Goal: Information Seeking & Learning: Learn about a topic

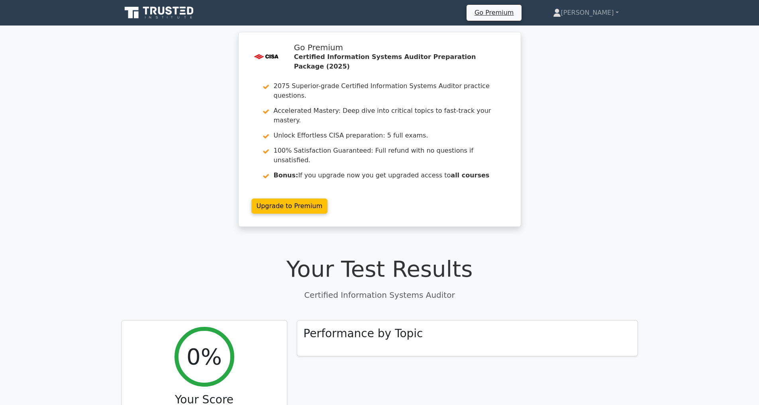
click at [178, 11] on icon at bounding box center [160, 12] width 77 height 15
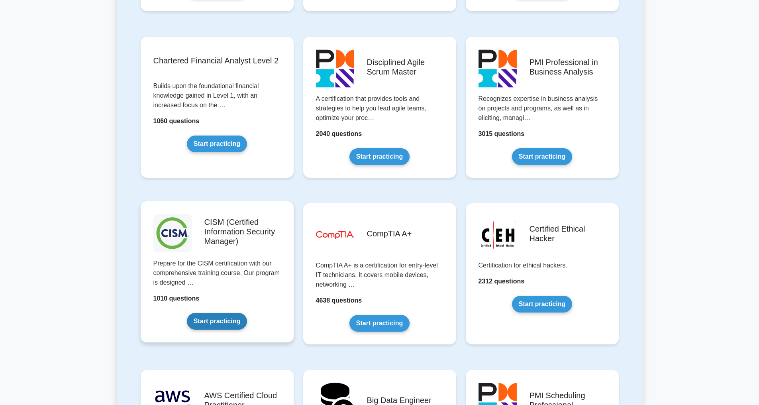
scroll to position [1038, 0]
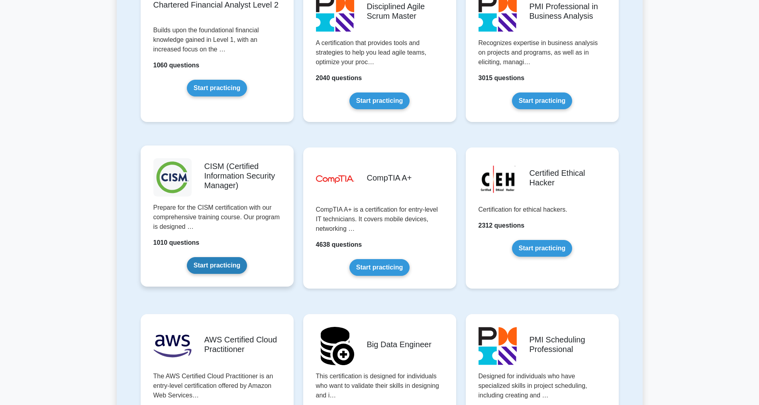
click at [222, 264] on link "Start practicing" at bounding box center [217, 265] width 60 height 17
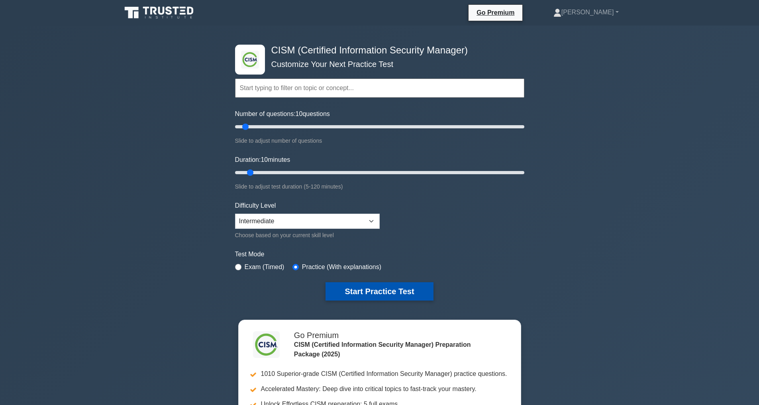
click at [379, 286] on button "Start Practice Test" at bounding box center [380, 291] width 108 height 18
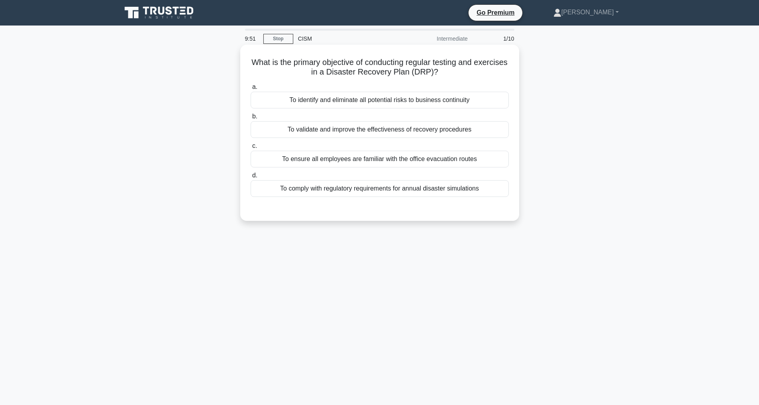
click at [368, 128] on div "To validate and improve the effectiveness of recovery procedures" at bounding box center [380, 129] width 258 height 17
click at [251, 119] on input "b. To validate and improve the effectiveness of recovery procedures" at bounding box center [251, 116] width 0 height 5
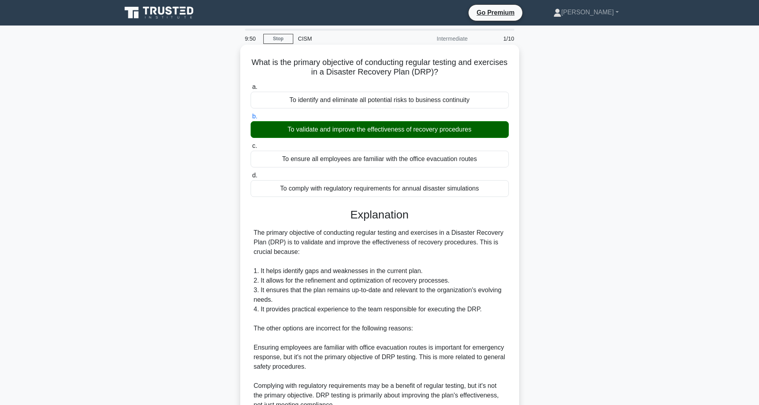
scroll to position [125, 0]
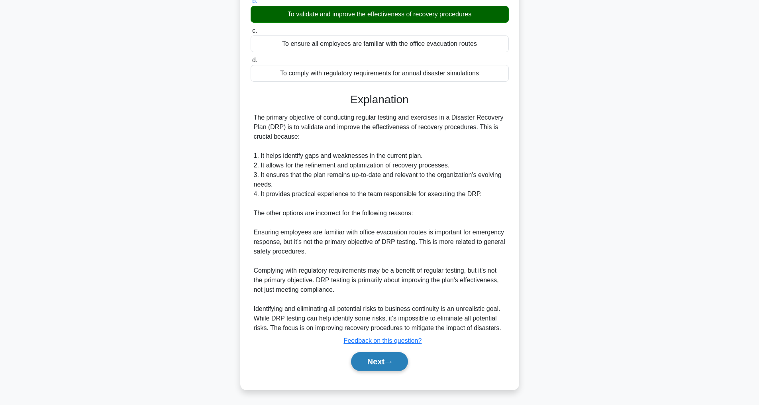
click at [374, 364] on button "Next" at bounding box center [379, 361] width 57 height 19
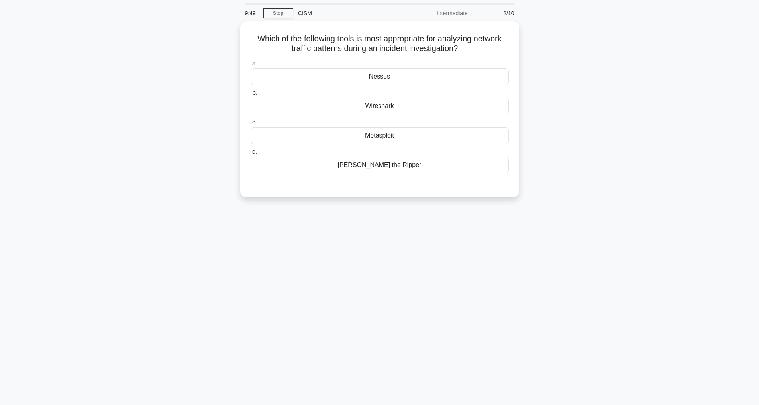
scroll to position [26, 0]
click at [379, 104] on div "Wireshark" at bounding box center [380, 104] width 258 height 17
click at [251, 94] on input "b. Wireshark" at bounding box center [251, 90] width 0 height 5
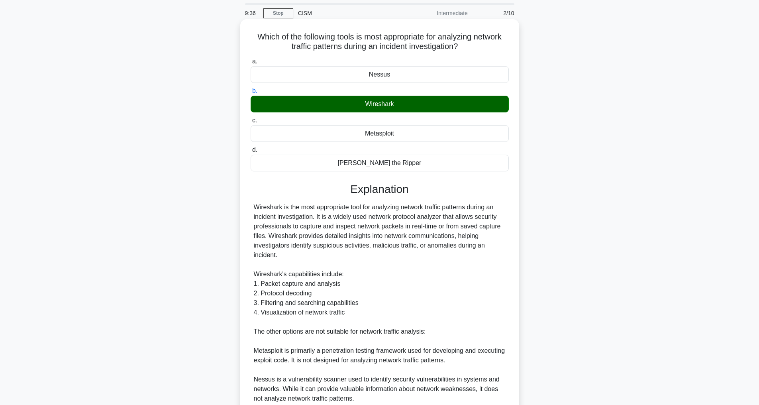
scroll to position [163, 0]
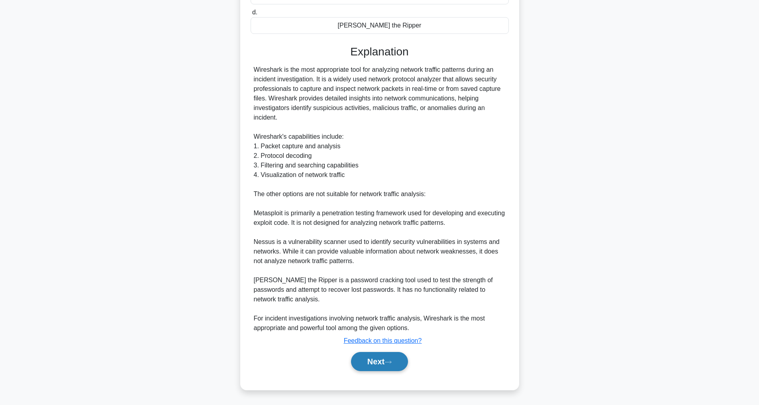
click at [373, 363] on button "Next" at bounding box center [379, 361] width 57 height 19
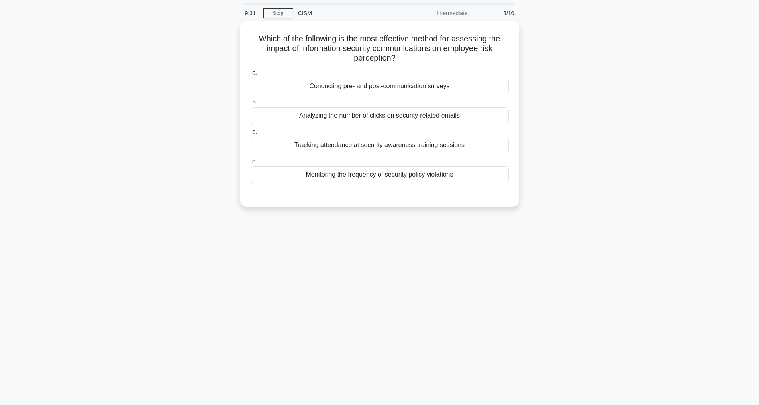
scroll to position [26, 0]
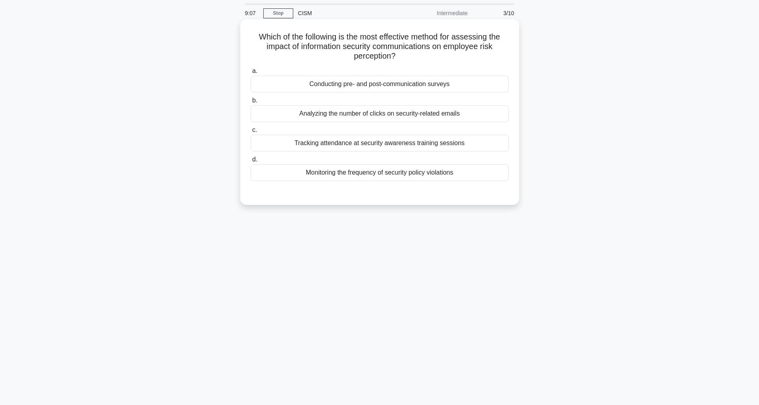
click at [371, 171] on div "Monitoring the frequency of security policy violations" at bounding box center [380, 172] width 258 height 17
click at [251, 162] on input "d. Monitoring the frequency of security policy violations" at bounding box center [251, 159] width 0 height 5
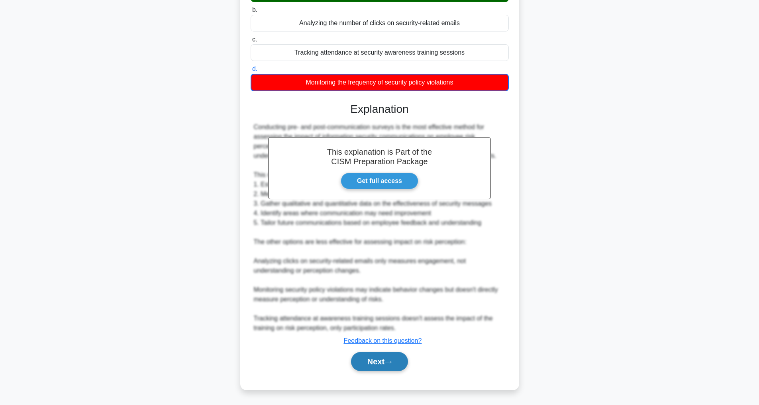
click at [359, 358] on button "Next" at bounding box center [379, 361] width 57 height 19
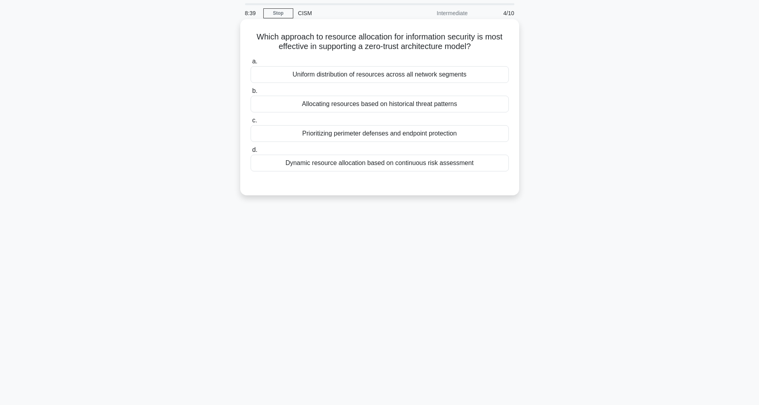
click at [428, 160] on div "Dynamic resource allocation based on continuous risk assessment" at bounding box center [380, 163] width 258 height 17
click at [251, 153] on input "d. Dynamic resource allocation based on continuous risk assessment" at bounding box center [251, 149] width 0 height 5
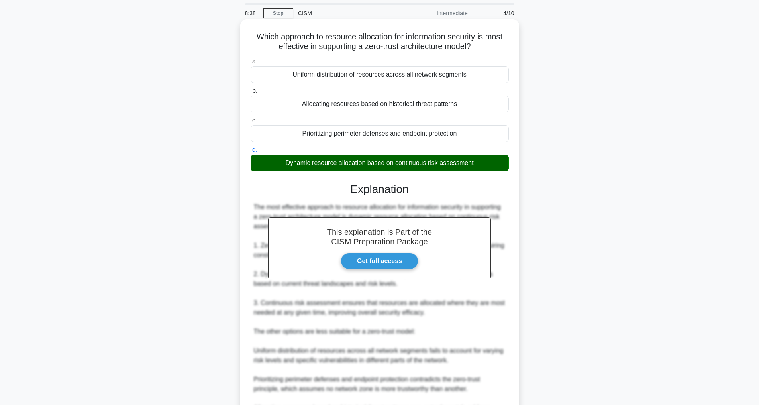
scroll to position [125, 0]
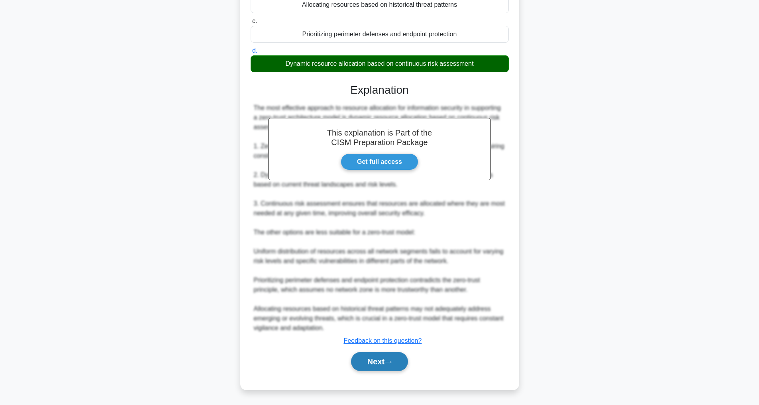
click at [367, 365] on button "Next" at bounding box center [379, 361] width 57 height 19
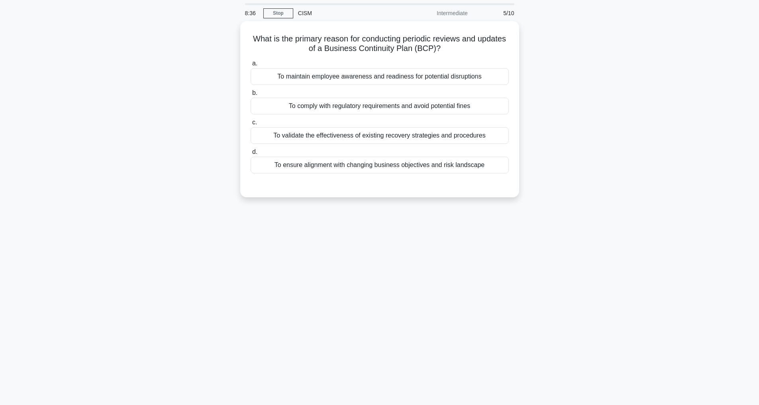
scroll to position [26, 0]
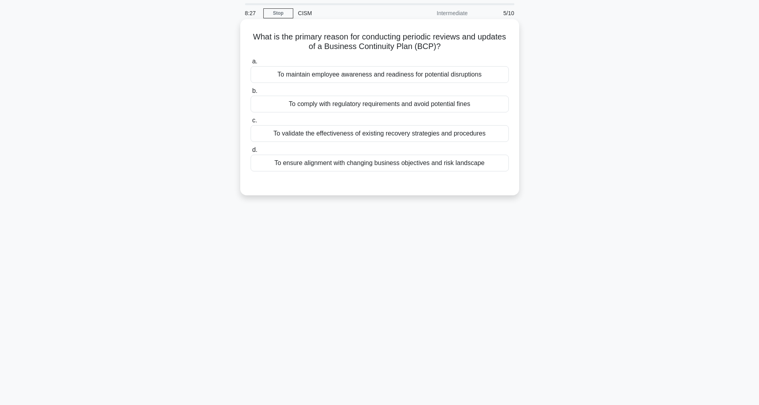
click at [398, 162] on div "To ensure alignment with changing business objectives and risk landscape" at bounding box center [380, 163] width 258 height 17
click at [251, 153] on input "d. To ensure alignment with changing business objectives and risk landscape" at bounding box center [251, 149] width 0 height 5
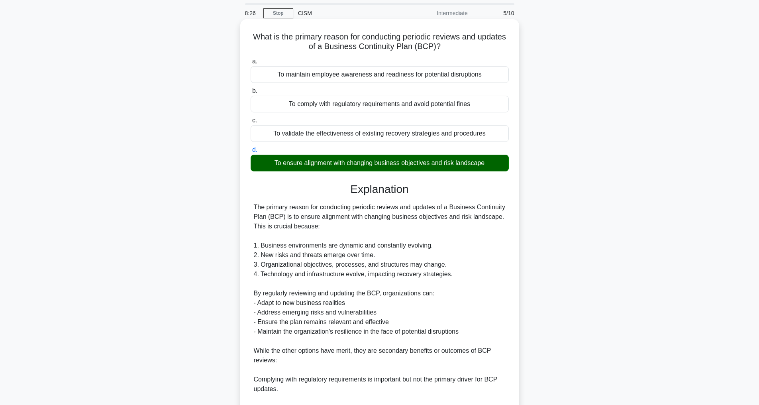
scroll to position [182, 0]
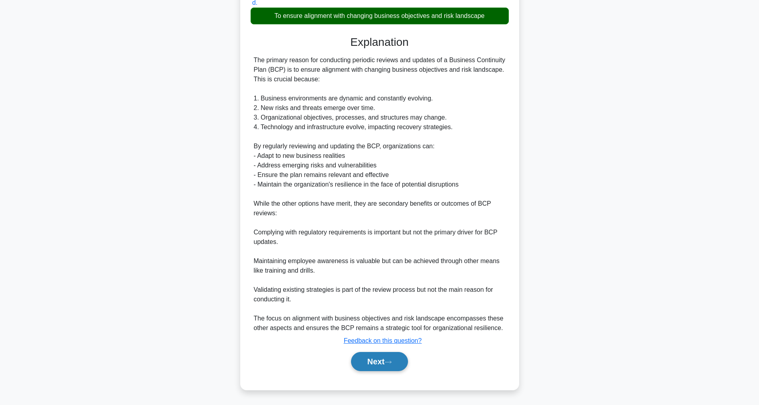
click at [392, 359] on button "Next" at bounding box center [379, 361] width 57 height 19
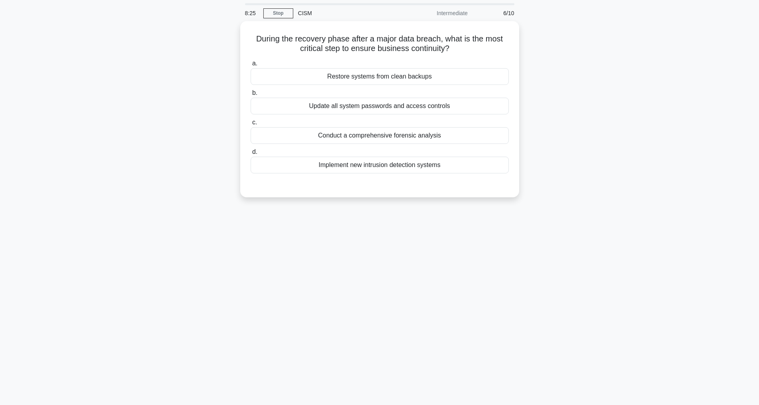
scroll to position [26, 0]
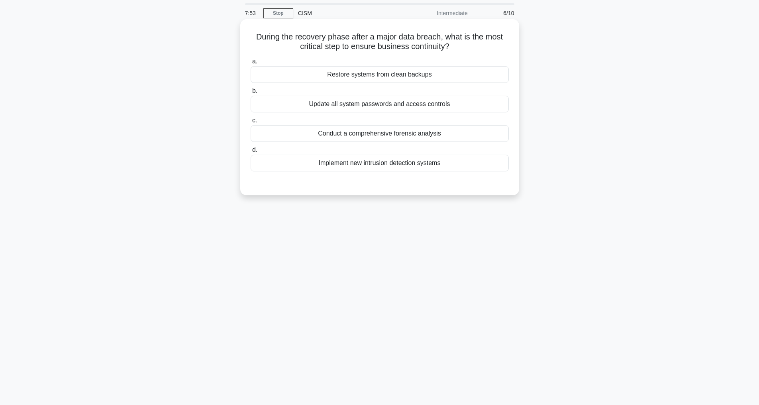
click at [360, 135] on div "Conduct a comprehensive forensic analysis" at bounding box center [380, 133] width 258 height 17
click at [251, 123] on input "c. Conduct a comprehensive forensic analysis" at bounding box center [251, 120] width 0 height 5
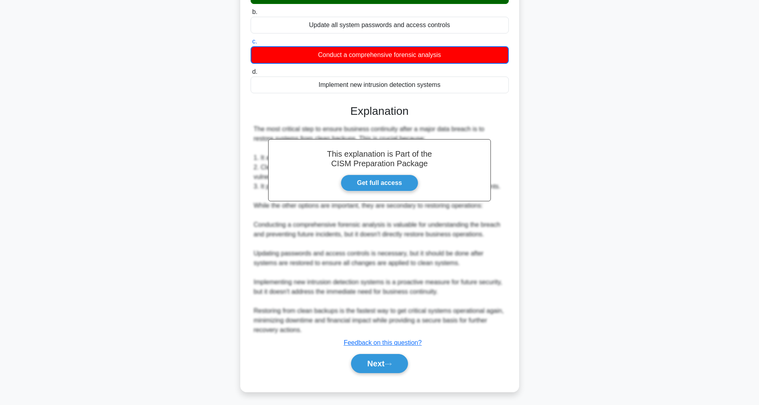
scroll to position [124, 0]
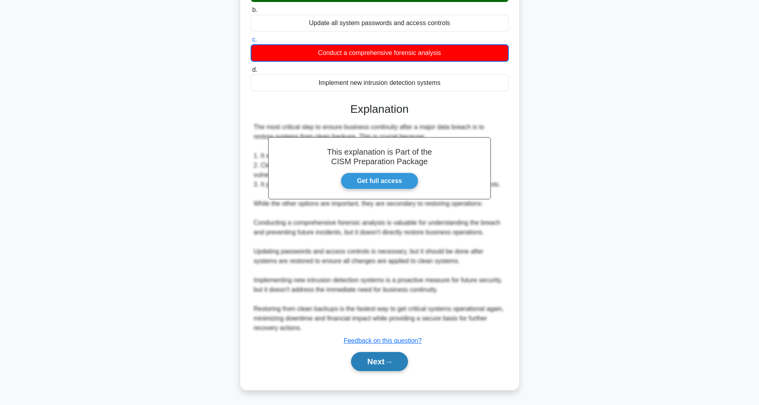
click at [380, 365] on button "Next" at bounding box center [379, 361] width 57 height 19
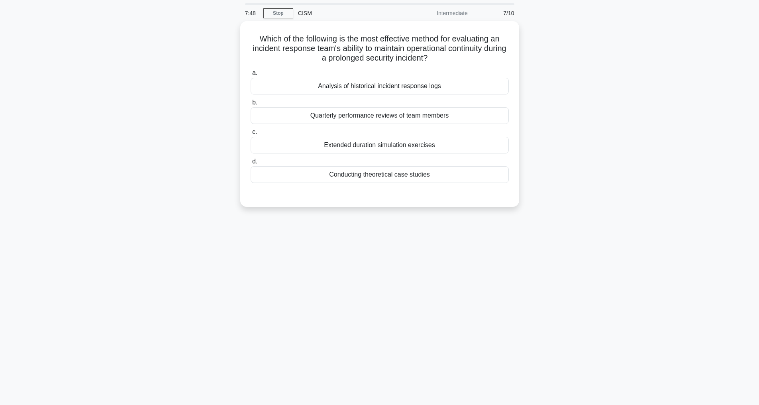
scroll to position [26, 0]
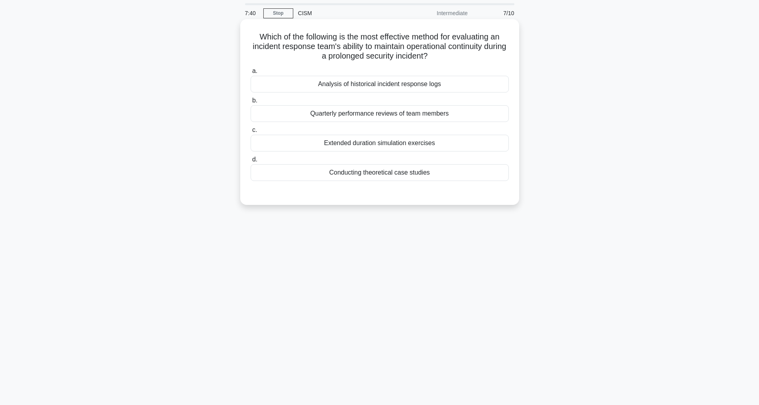
click at [411, 142] on div "Extended duration simulation exercises" at bounding box center [380, 143] width 258 height 17
click at [251, 133] on input "c. Extended duration simulation exercises" at bounding box center [251, 130] width 0 height 5
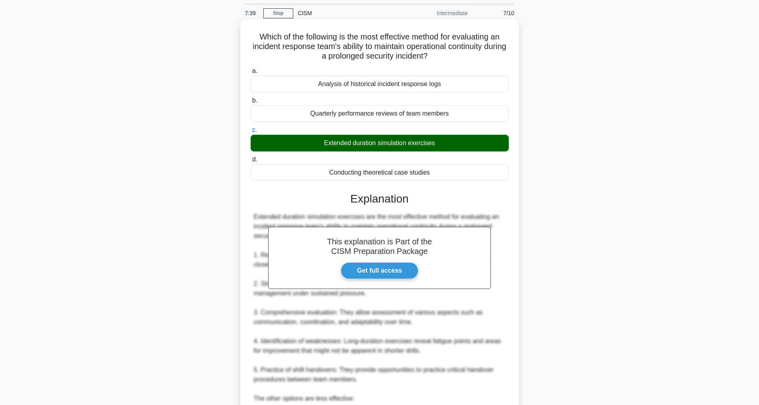
scroll to position [182, 0]
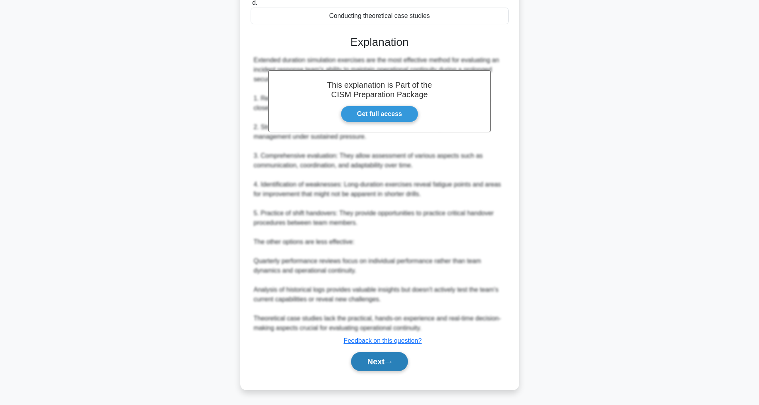
click at [385, 355] on button "Next" at bounding box center [379, 361] width 57 height 19
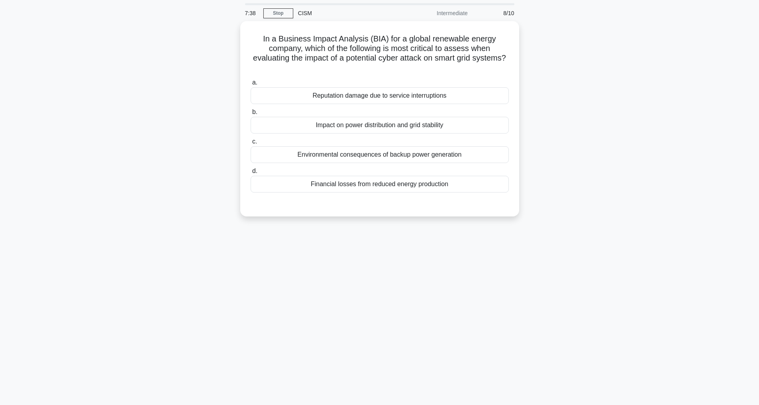
scroll to position [26, 0]
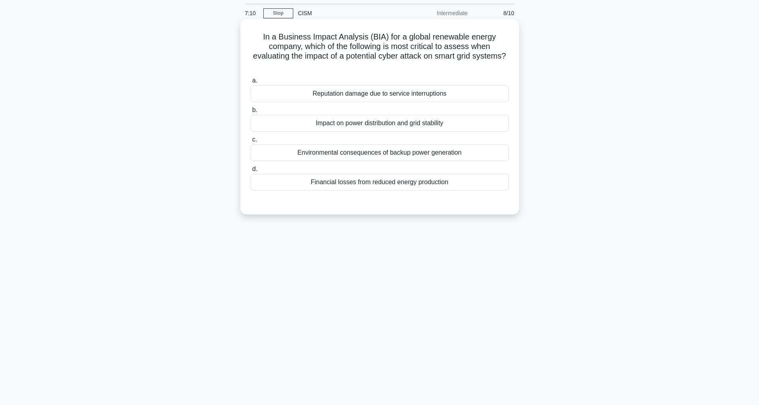
click at [384, 125] on div "Impact on power distribution and grid stability" at bounding box center [380, 123] width 258 height 17
click at [251, 113] on input "b. Impact on power distribution and grid stability" at bounding box center [251, 110] width 0 height 5
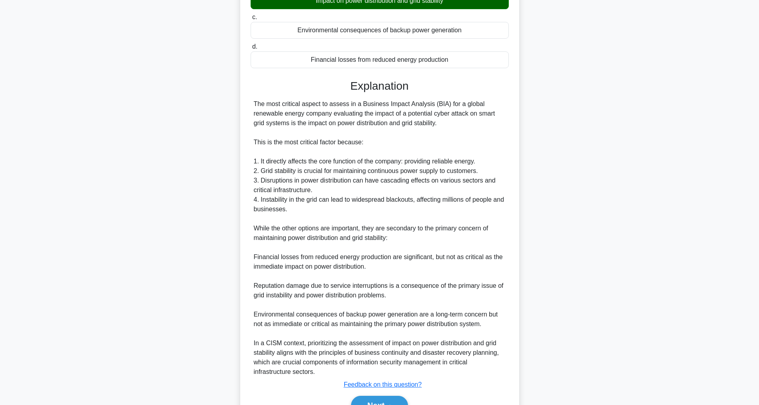
scroll to position [201, 0]
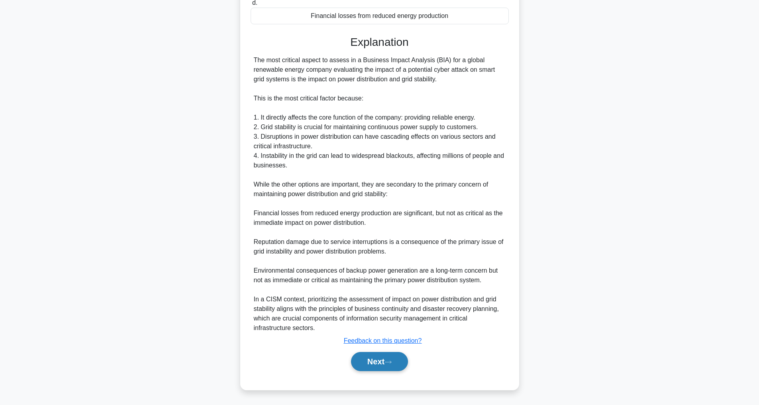
click at [381, 357] on button "Next" at bounding box center [379, 361] width 57 height 19
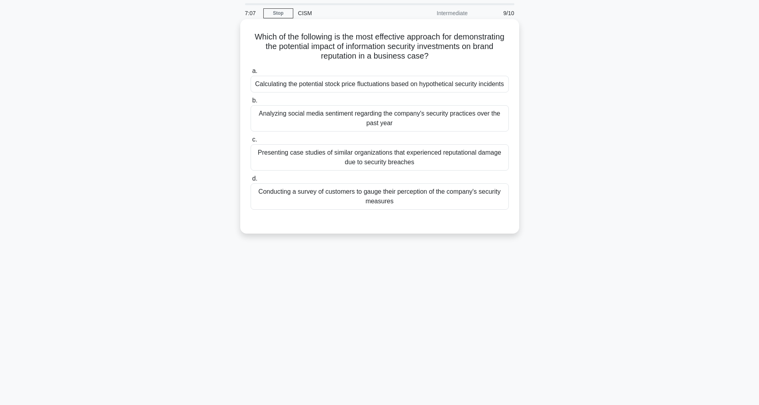
scroll to position [26, 0]
click at [410, 167] on div "Presenting case studies of similar organizations that experienced reputational …" at bounding box center [380, 157] width 258 height 26
click at [251, 142] on input "c. Presenting case studies of similar organizations that experienced reputation…" at bounding box center [251, 139] width 0 height 5
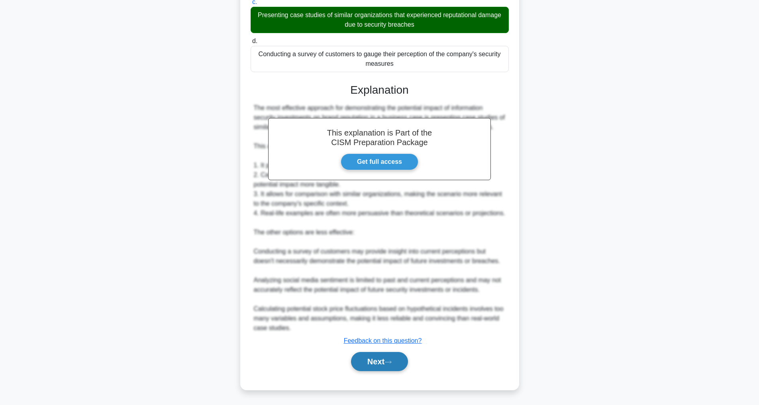
click at [377, 360] on button "Next" at bounding box center [379, 361] width 57 height 19
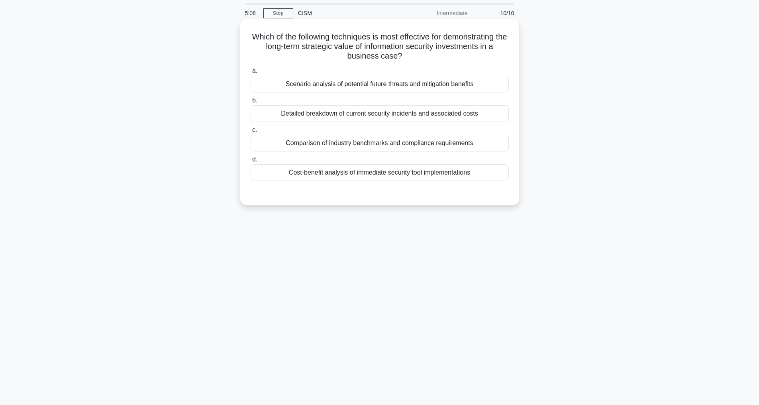
click at [302, 84] on div "Scenario analysis of potential future threats and mitigation benefits" at bounding box center [380, 84] width 258 height 17
click at [251, 74] on input "a. Scenario analysis of potential future threats and mitigation benefits" at bounding box center [251, 71] width 0 height 5
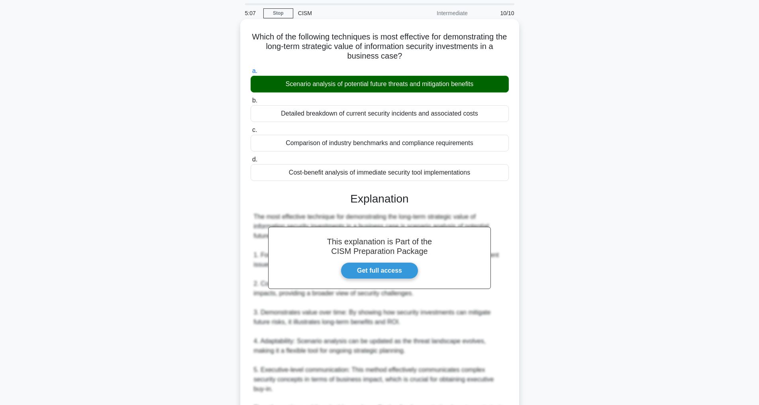
scroll to position [182, 0]
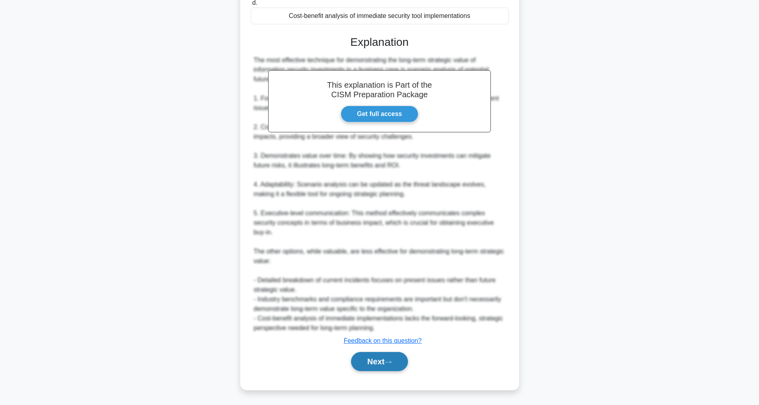
click at [389, 364] on icon at bounding box center [388, 362] width 7 height 4
